Goal: Task Accomplishment & Management: Manage account settings

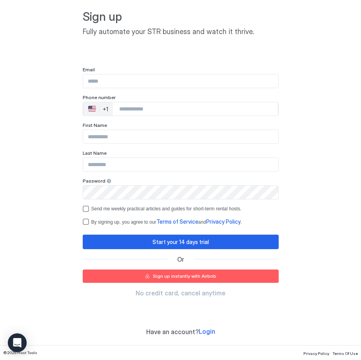
click at [123, 84] on input "Input Field" at bounding box center [180, 80] width 195 height 13
type input "**********"
click at [204, 330] on span "Login" at bounding box center [207, 332] width 16 height 8
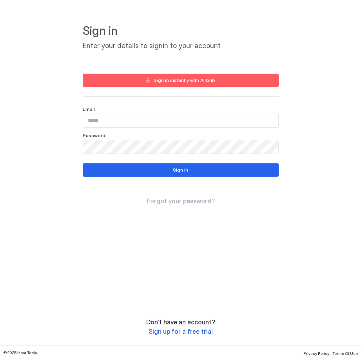
click at [185, 109] on div "Email" at bounding box center [181, 109] width 196 height 6
click at [190, 122] on input "Input Field" at bounding box center [180, 120] width 195 height 13
type input "**********"
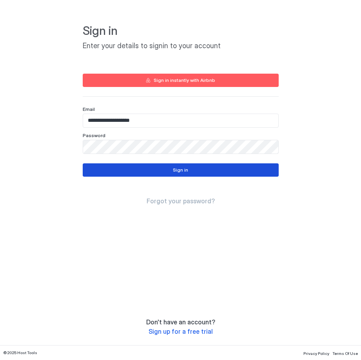
click at [188, 165] on button "Sign in" at bounding box center [181, 169] width 196 height 13
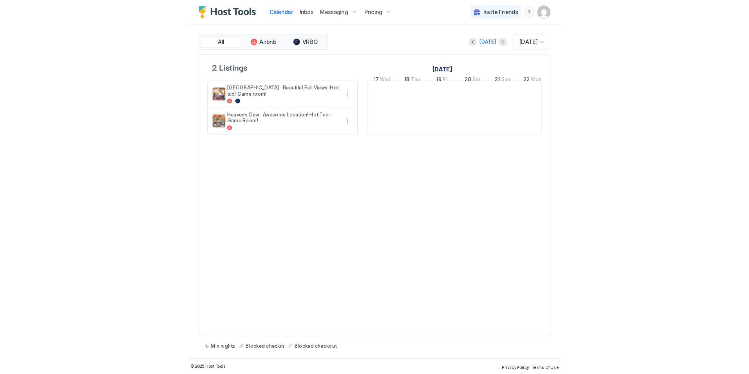
scroll to position [0, 435]
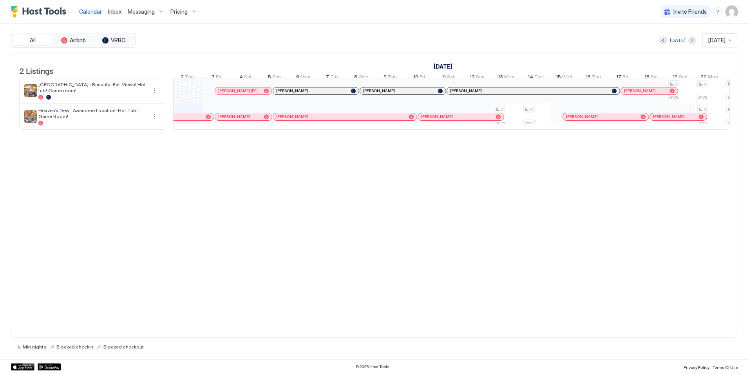
click at [86, 12] on span "Calendar" at bounding box center [90, 11] width 23 height 7
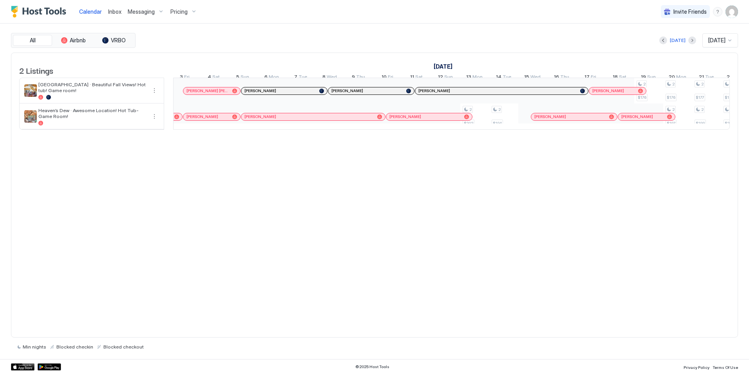
scroll to position [0, 0]
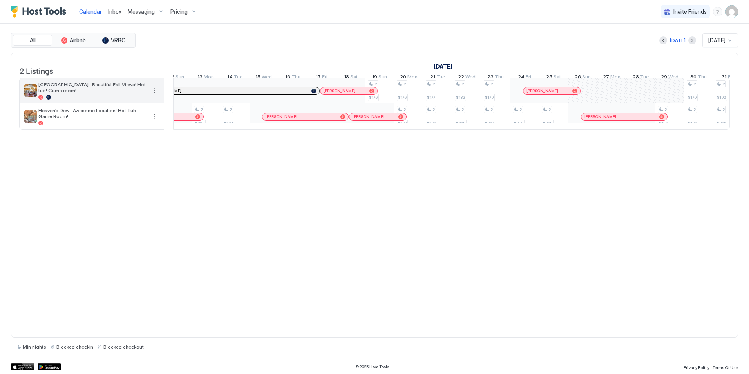
click at [109, 92] on span "[GEOGRAPHIC_DATA] · Beautiful Fall Views! Hot tub! Game room!" at bounding box center [92, 88] width 108 height 12
click at [155, 95] on button "More options" at bounding box center [154, 90] width 9 height 9
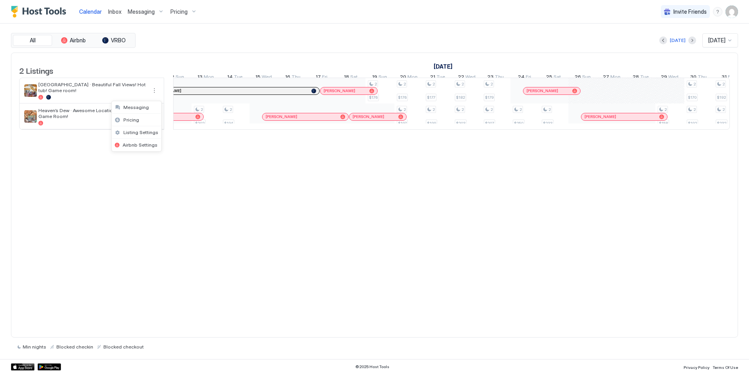
click at [361, 257] on div at bounding box center [374, 187] width 749 height 374
click at [114, 13] on span "Inbox" at bounding box center [114, 11] width 13 height 7
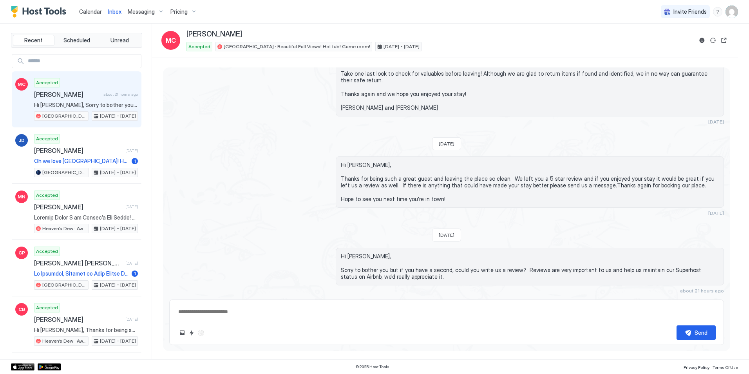
type textarea "*"
drag, startPoint x: 92, startPoint y: 9, endPoint x: 97, endPoint y: 16, distance: 8.5
click at [92, 9] on span "Calendar" at bounding box center [90, 11] width 23 height 7
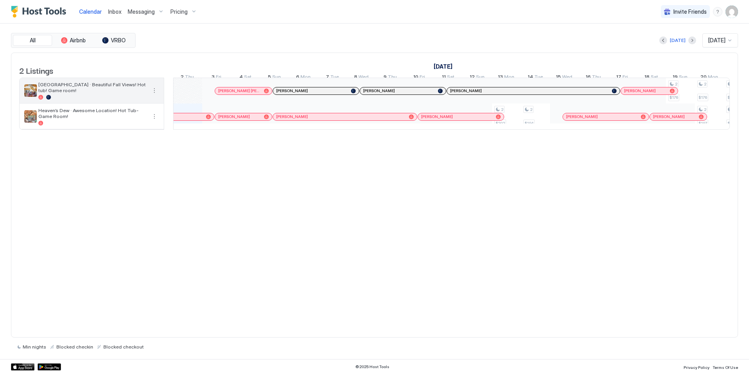
click at [156, 95] on button "More options" at bounding box center [154, 90] width 9 height 9
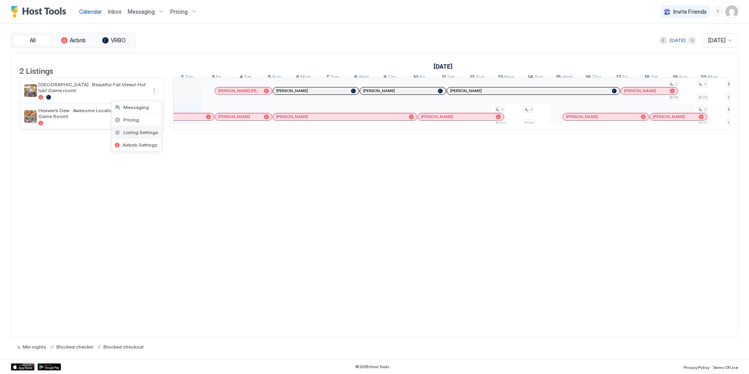
click at [153, 130] on span "Listing Settings" at bounding box center [140, 132] width 35 height 6
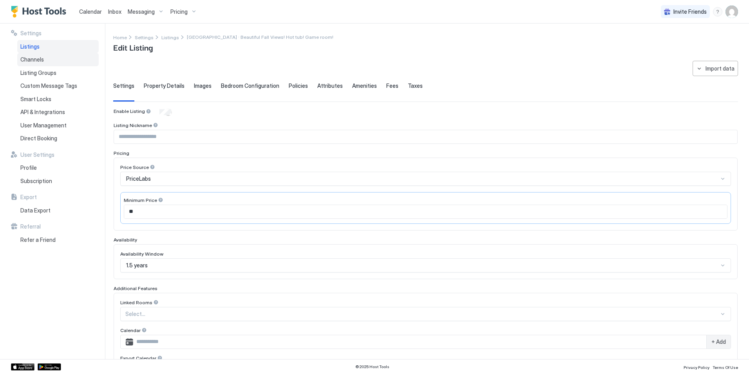
click at [77, 64] on div "Channels" at bounding box center [58, 59] width 82 height 13
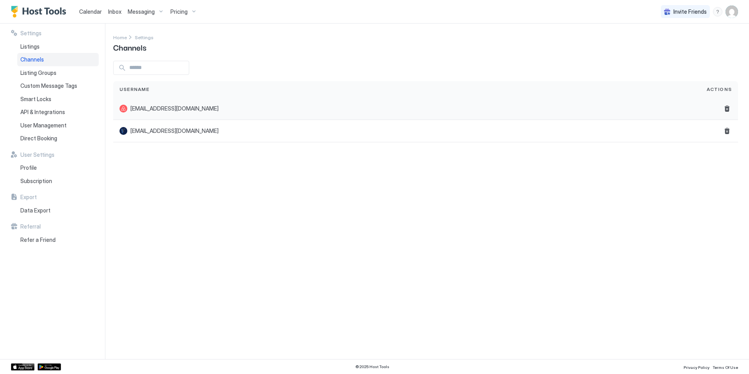
click at [147, 112] on span "[EMAIL_ADDRESS][DOMAIN_NAME]" at bounding box center [174, 108] width 88 height 7
click at [168, 110] on span "[EMAIL_ADDRESS][DOMAIN_NAME]" at bounding box center [174, 108] width 88 height 7
click at [65, 73] on div "Listing Groups" at bounding box center [58, 72] width 82 height 13
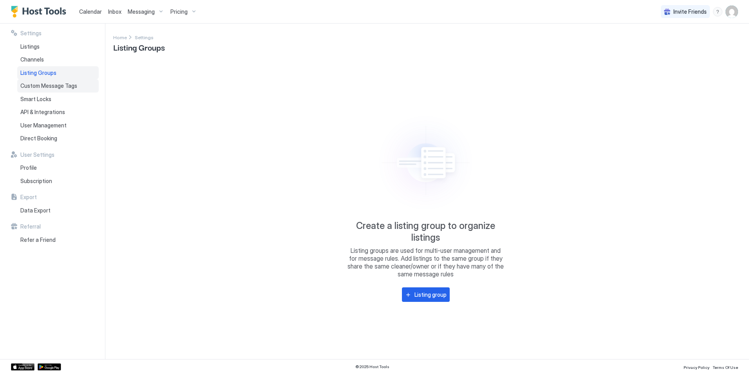
click at [77, 86] on div "Custom Message Tags" at bounding box center [58, 85] width 82 height 13
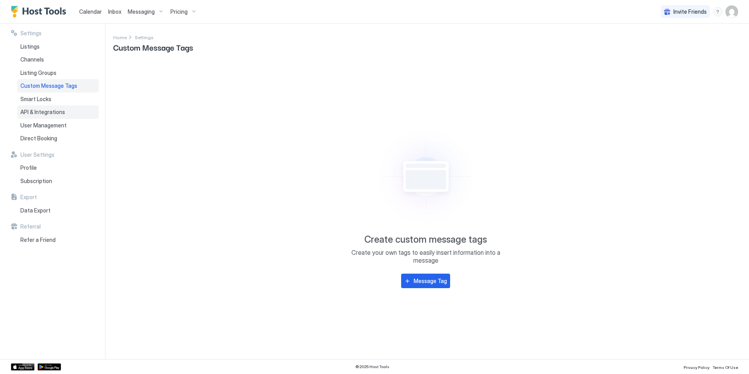
click at [69, 106] on div "API & Integrations" at bounding box center [58, 111] width 82 height 13
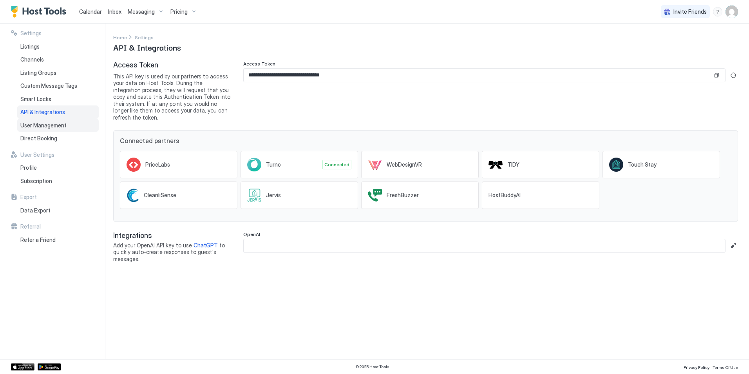
click at [67, 126] on div "User Management" at bounding box center [58, 125] width 82 height 13
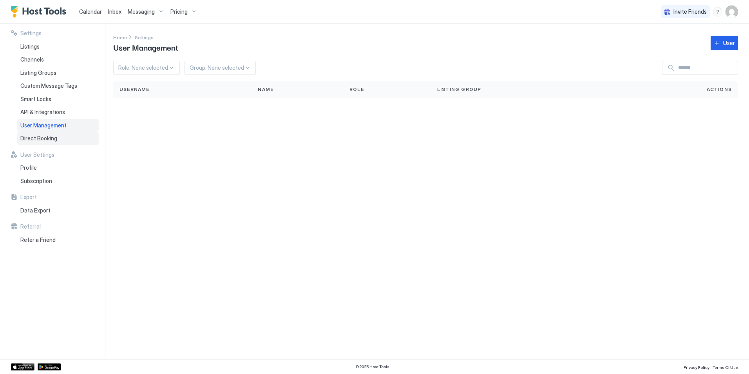
click at [63, 137] on div "Direct Booking" at bounding box center [58, 138] width 82 height 13
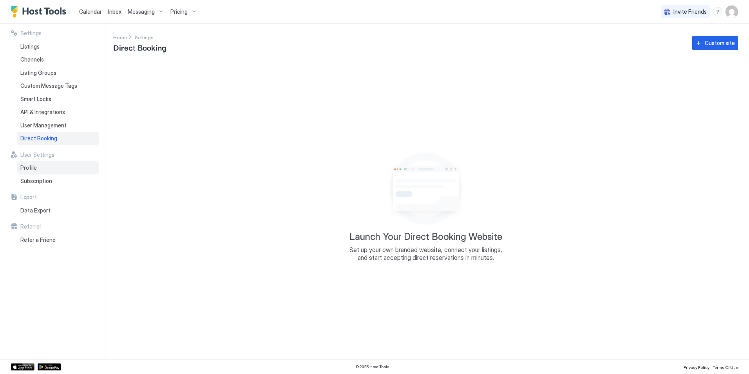
click at [49, 169] on div "Profile" at bounding box center [58, 167] width 82 height 13
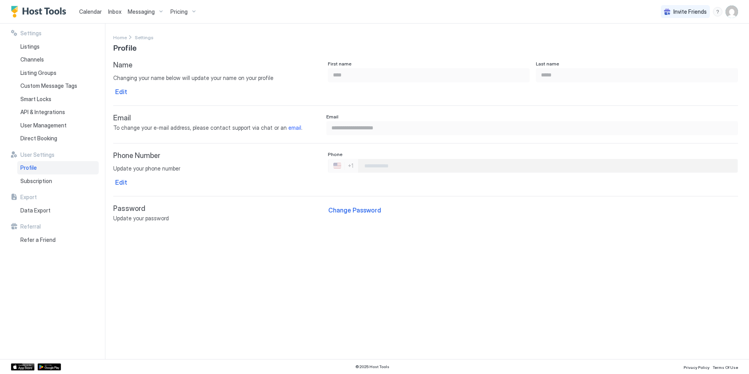
type input "**********"
click at [64, 181] on div "Subscription" at bounding box center [58, 180] width 82 height 13
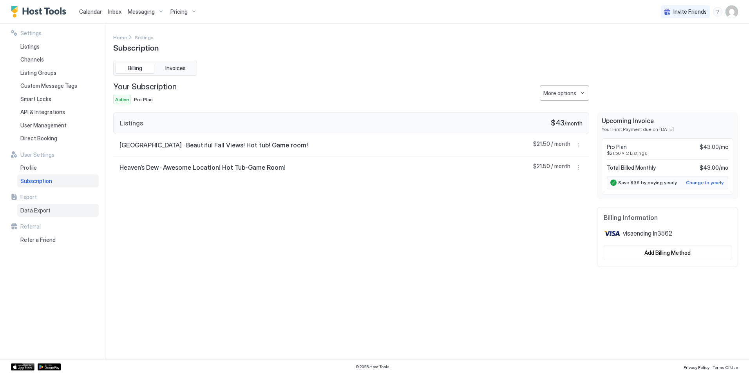
click at [30, 212] on span "Data Export" at bounding box center [35, 210] width 30 height 7
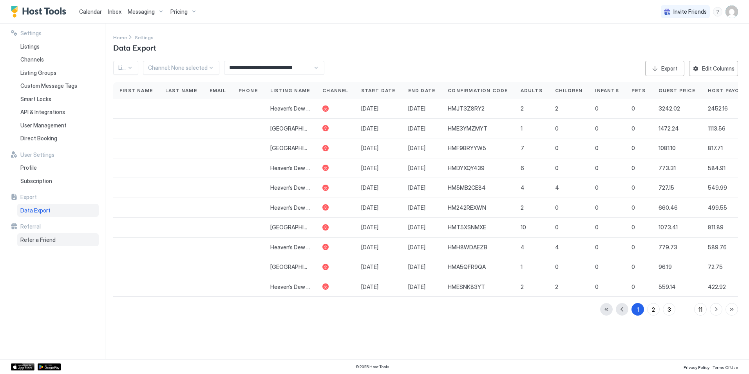
click at [36, 238] on span "Refer a Friend" at bounding box center [37, 239] width 35 height 7
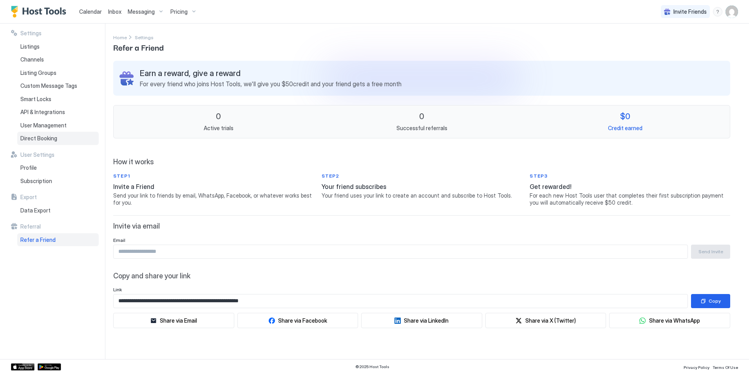
click at [59, 138] on div "Direct Booking" at bounding box center [58, 138] width 82 height 13
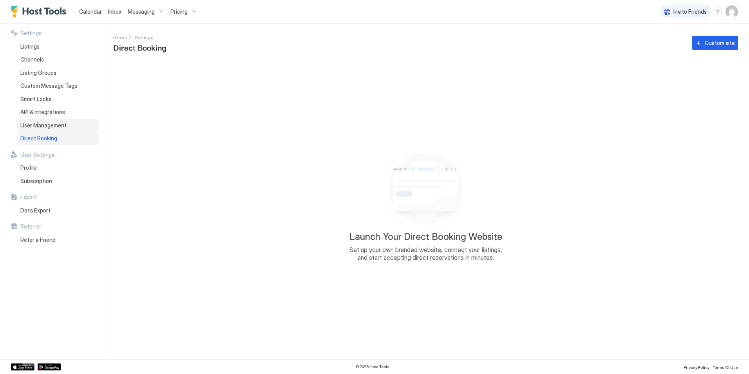
click at [80, 128] on div "User Management" at bounding box center [58, 125] width 82 height 13
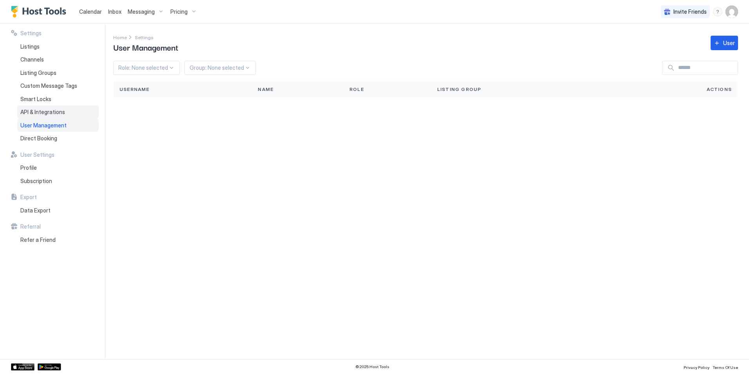
click at [76, 114] on div "API & Integrations" at bounding box center [58, 111] width 82 height 13
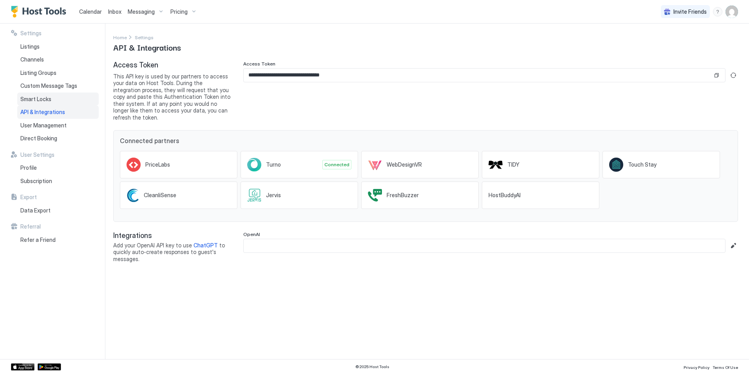
click at [63, 99] on div "Smart Locks" at bounding box center [58, 98] width 82 height 13
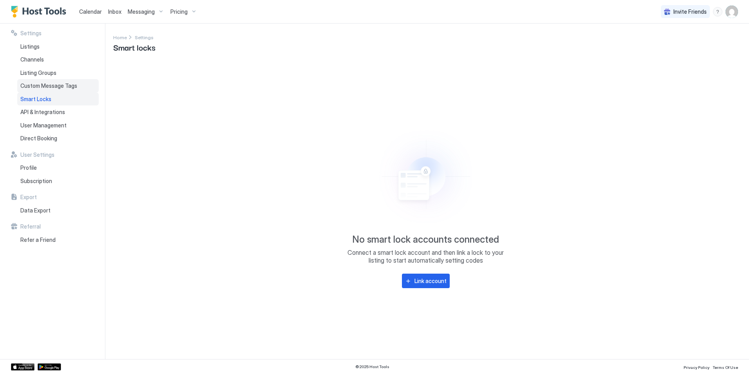
click at [76, 87] on div "Custom Message Tags" at bounding box center [58, 85] width 82 height 13
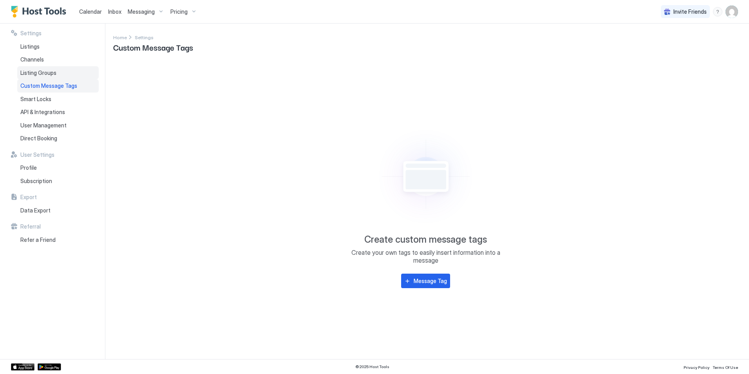
click at [70, 74] on div "Listing Groups" at bounding box center [58, 72] width 82 height 13
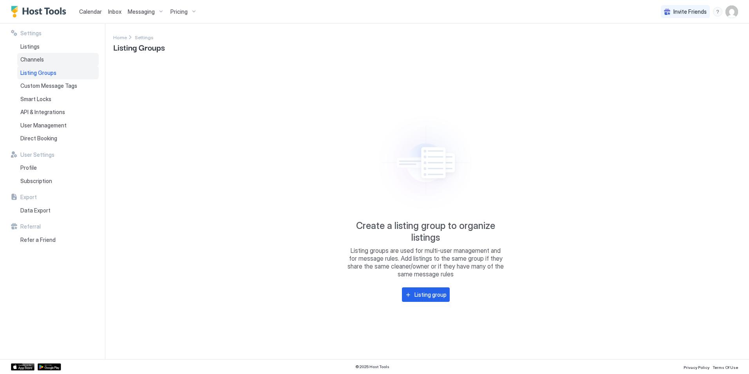
click at [61, 62] on div "Channels" at bounding box center [58, 59] width 82 height 13
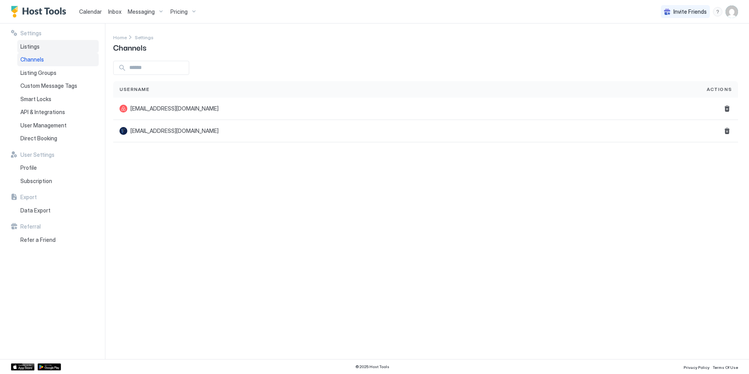
click at [53, 43] on div "Listings" at bounding box center [58, 46] width 82 height 13
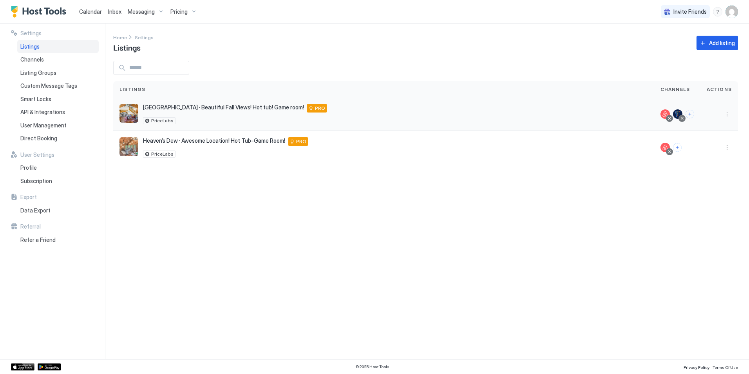
click at [307, 108] on div "PRO" at bounding box center [317, 108] width 20 height 9
click at [361, 116] on button "More options" at bounding box center [727, 113] width 9 height 9
click at [361, 275] on div at bounding box center [374, 187] width 749 height 374
click at [250, 101] on div "[GEOGRAPHIC_DATA] · Beautiful Fall Views! Hot tub! Game room! [STREET_ADDRESS][…" at bounding box center [383, 114] width 541 height 33
click at [307, 109] on div "PRO" at bounding box center [317, 108] width 20 height 9
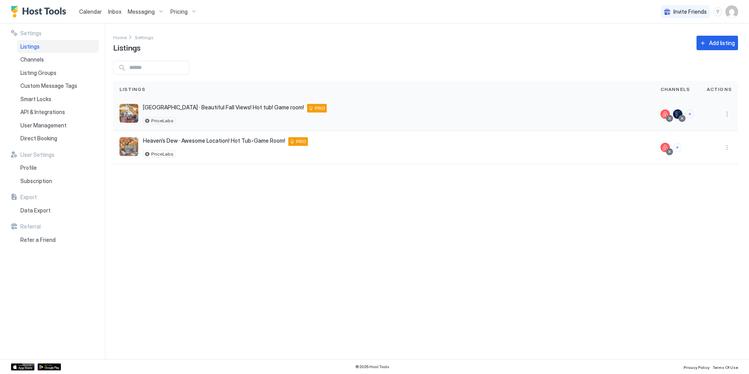
click at [315, 110] on span "PRO" at bounding box center [320, 108] width 10 height 7
click at [307, 105] on div "PRO" at bounding box center [317, 108] width 20 height 9
click at [361, 108] on div "[GEOGRAPHIC_DATA] · Beautiful Fall Views! Hot tub! Game room! [STREET_ADDRESS][…" at bounding box center [384, 114] width 529 height 20
click at [134, 114] on img "listing image" at bounding box center [129, 113] width 19 height 19
click at [192, 14] on div "Pricing" at bounding box center [183, 11] width 33 height 13
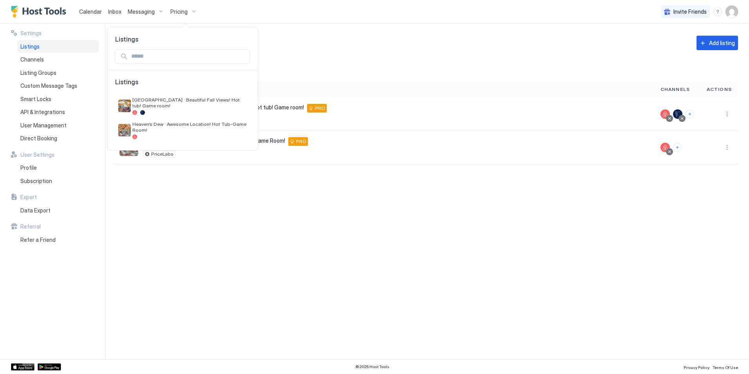
click at [158, 11] on div at bounding box center [374, 187] width 749 height 374
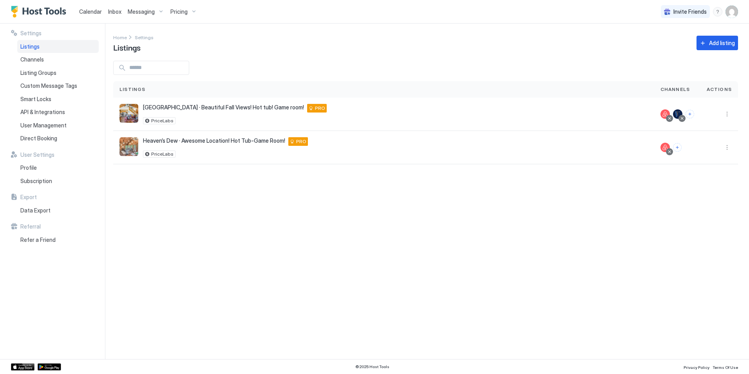
click at [161, 15] on div "Messaging" at bounding box center [146, 11] width 43 height 13
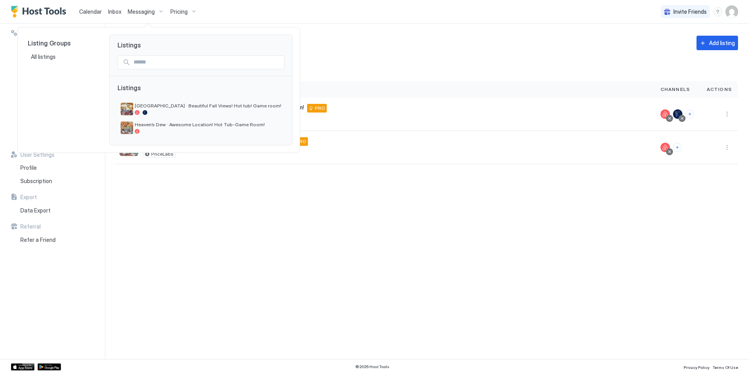
click at [120, 12] on div at bounding box center [374, 187] width 749 height 374
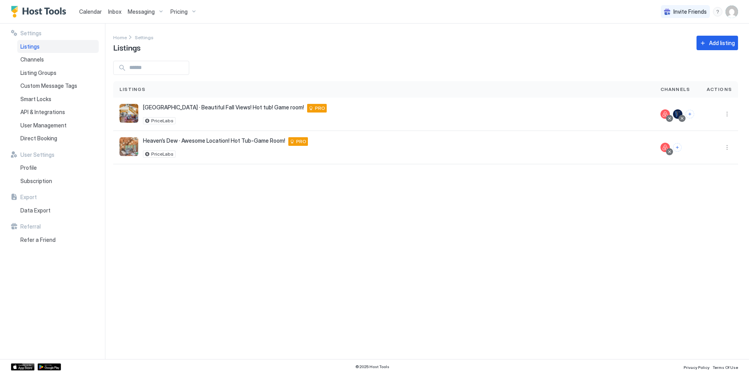
click at [89, 13] on span "Calendar" at bounding box center [90, 11] width 23 height 7
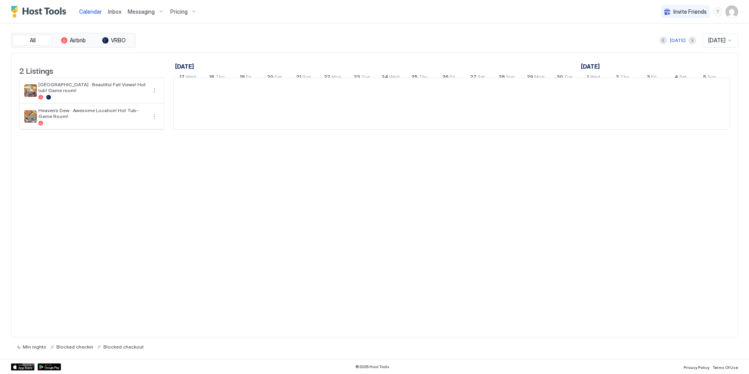
scroll to position [0, 435]
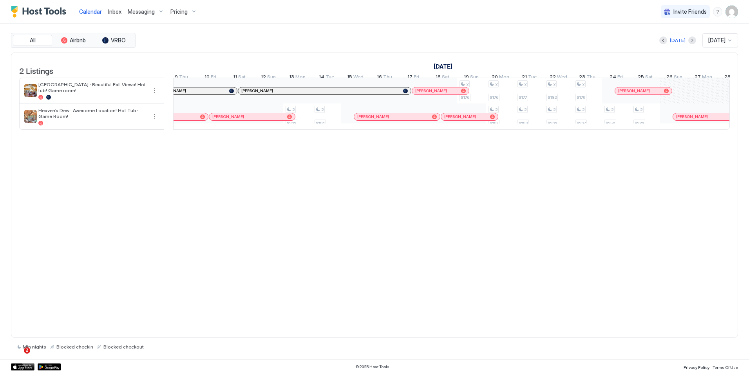
scroll to position [0, 718]
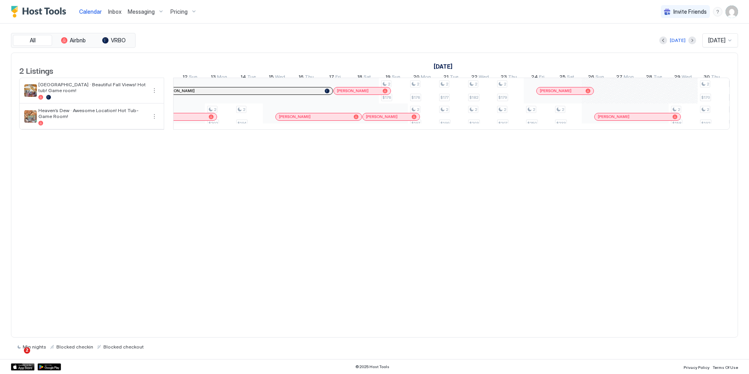
click at [123, 15] on div "Inbox" at bounding box center [115, 11] width 20 height 14
click at [115, 13] on span "Inbox" at bounding box center [114, 11] width 13 height 7
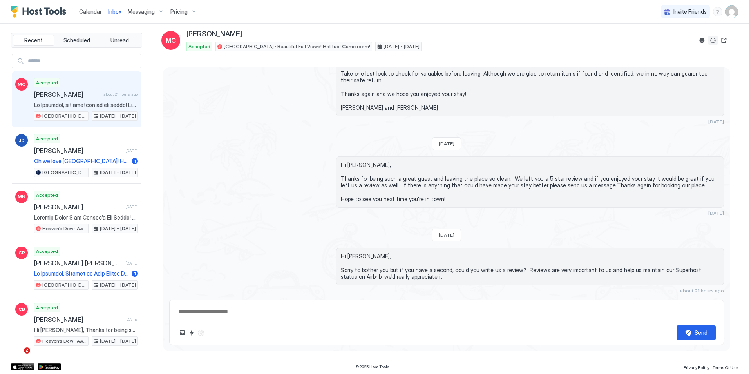
click at [712, 42] on button "Sync reservation" at bounding box center [713, 40] width 9 height 9
type textarea "*"
click at [95, 13] on span "Calendar" at bounding box center [90, 11] width 23 height 7
